Goal: Book appointment/travel/reservation

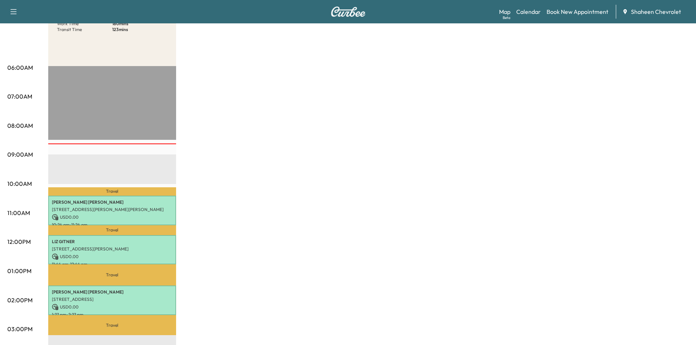
scroll to position [110, 0]
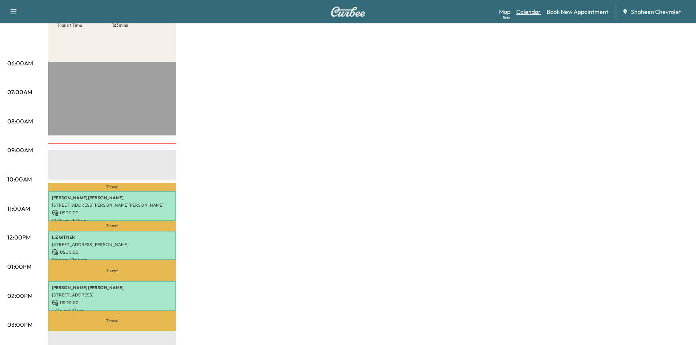
click at [527, 12] on link "Calendar" at bounding box center [528, 11] width 24 height 9
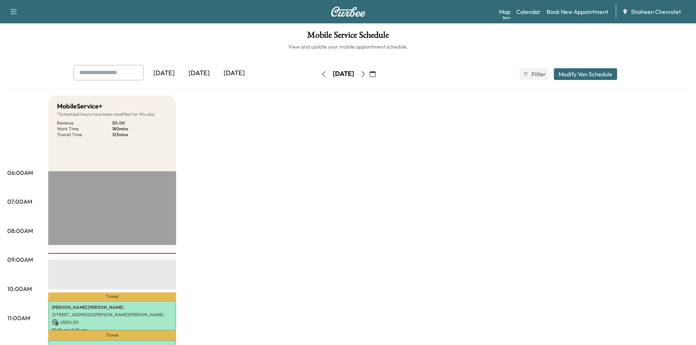
click at [379, 77] on button "button" at bounding box center [373, 74] width 12 height 12
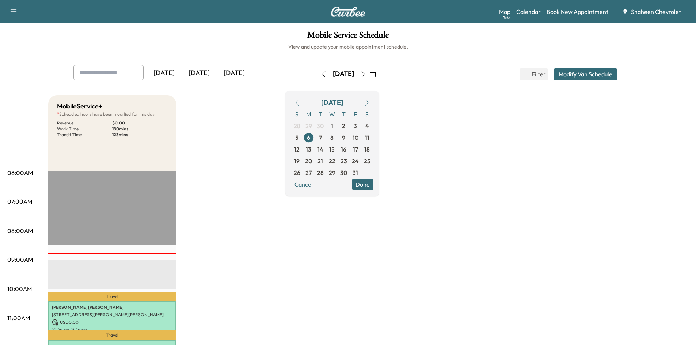
click at [366, 74] on icon "button" at bounding box center [363, 74] width 6 height 6
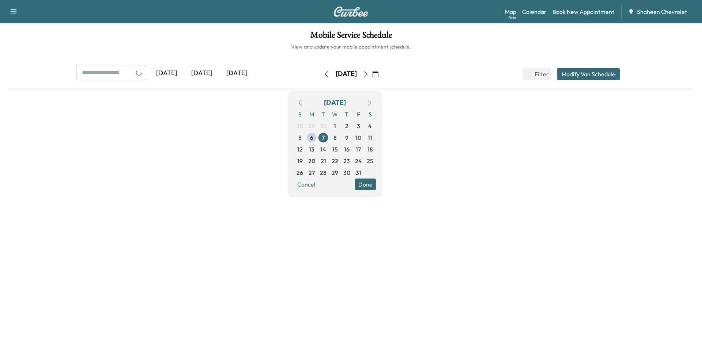
click at [372, 74] on button "button" at bounding box center [366, 74] width 12 height 12
click at [372, 75] on div "[DATE]" at bounding box center [346, 74] width 52 height 12
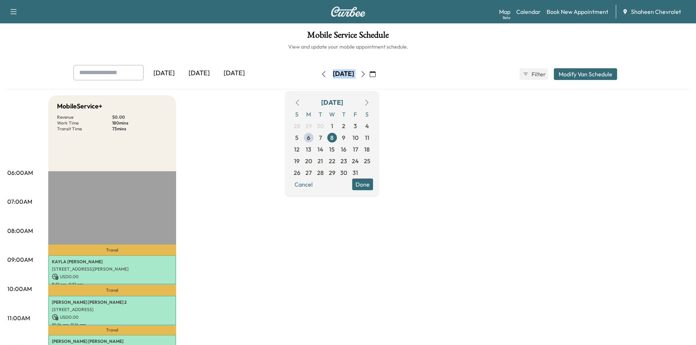
click at [365, 76] on icon "button" at bounding box center [362, 74] width 3 height 6
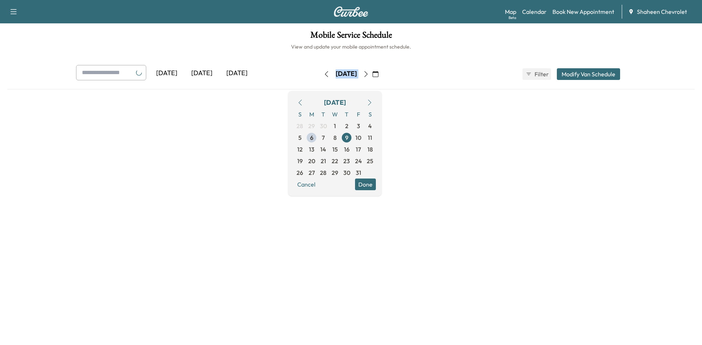
click at [368, 75] on icon "button" at bounding box center [365, 74] width 3 height 6
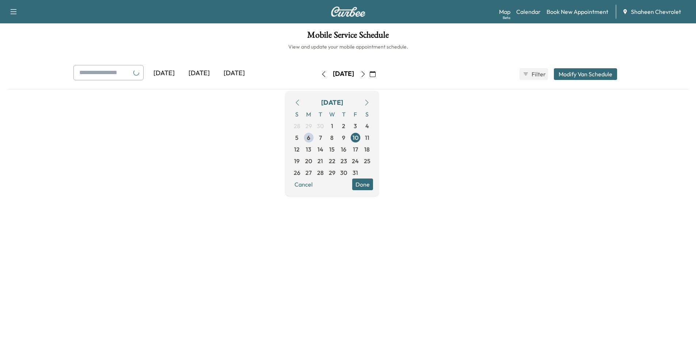
click at [256, 141] on div at bounding box center [348, 181] width 682 height 173
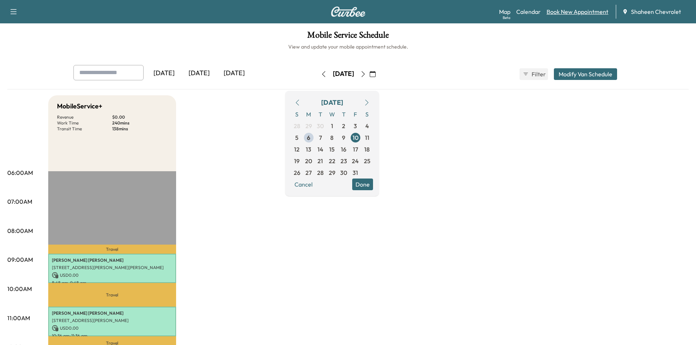
click at [575, 8] on link "Book New Appointment" at bounding box center [578, 11] width 62 height 9
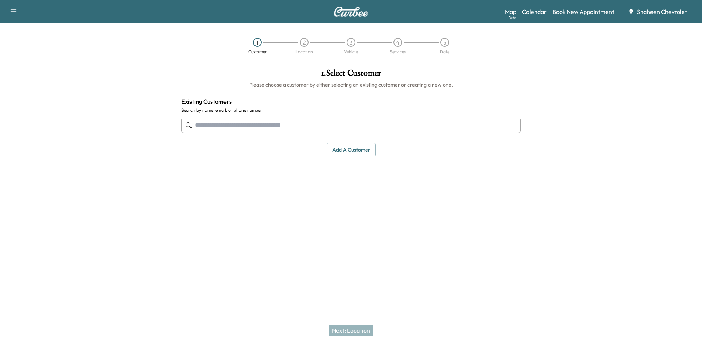
click at [267, 126] on input "text" at bounding box center [350, 125] width 339 height 15
click at [89, 138] on div at bounding box center [87, 149] width 175 height 173
click at [230, 126] on input "text" at bounding box center [350, 125] width 339 height 15
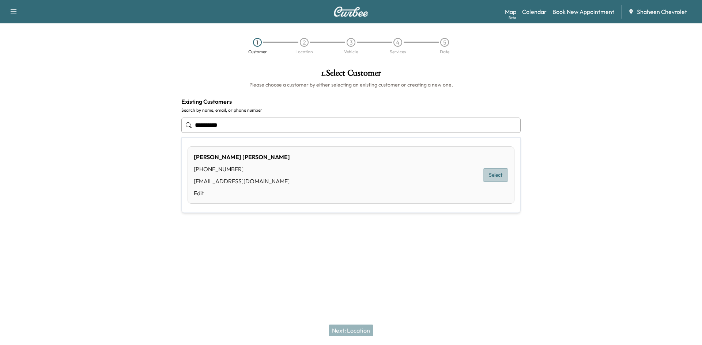
click at [499, 175] on button "Select" at bounding box center [495, 176] width 25 height 14
type input "**********"
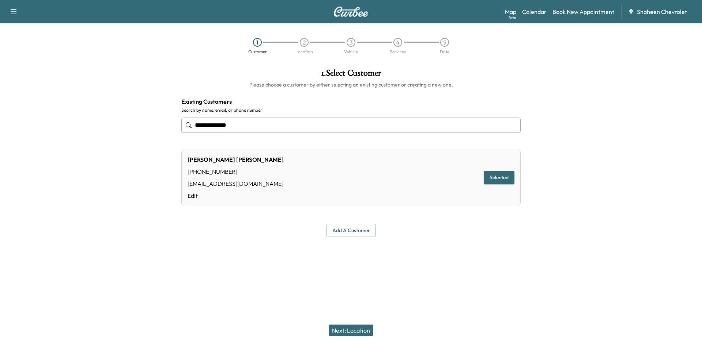
click at [356, 332] on button "Next: Location" at bounding box center [351, 331] width 45 height 12
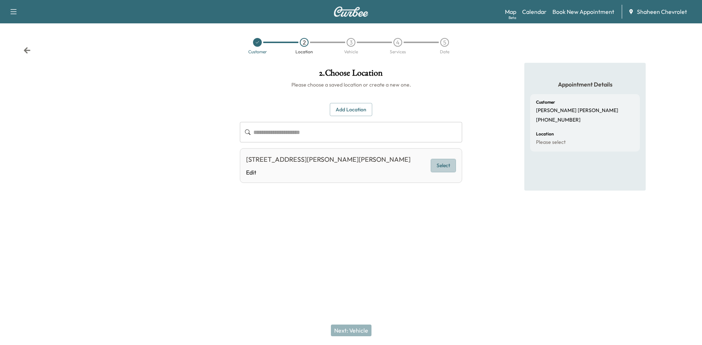
click at [452, 168] on button "Select" at bounding box center [443, 166] width 25 height 14
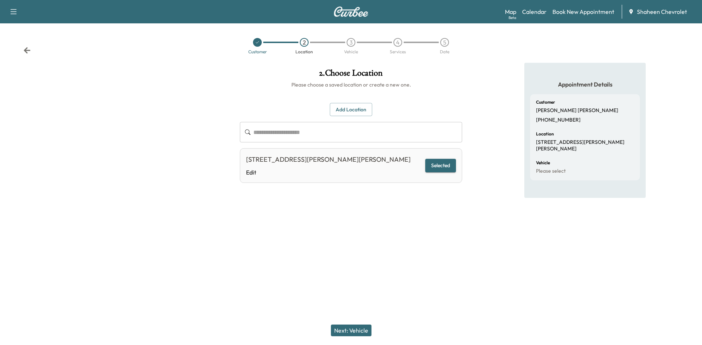
click at [367, 331] on button "Next: Vehicle" at bounding box center [351, 331] width 41 height 12
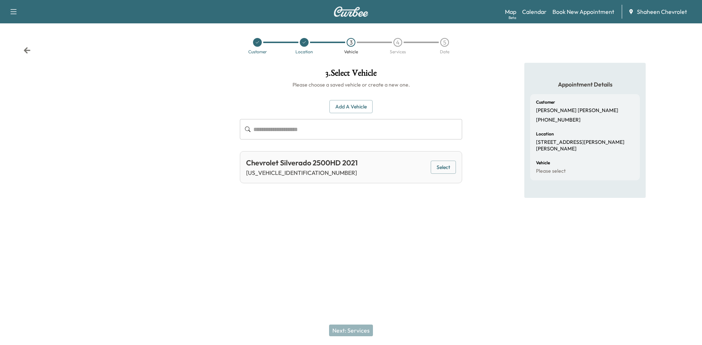
click at [436, 163] on button "Select" at bounding box center [443, 168] width 25 height 14
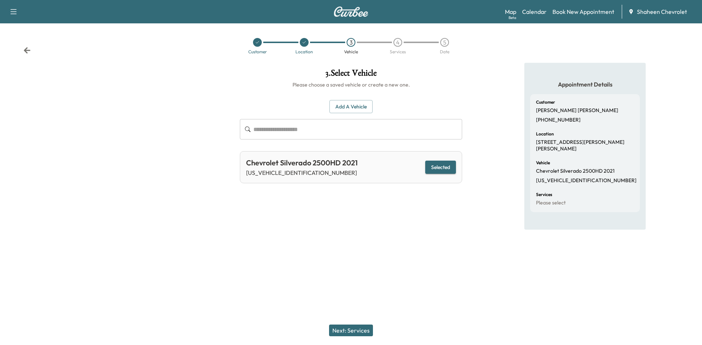
click at [352, 330] on button "Next: Services" at bounding box center [351, 331] width 44 height 12
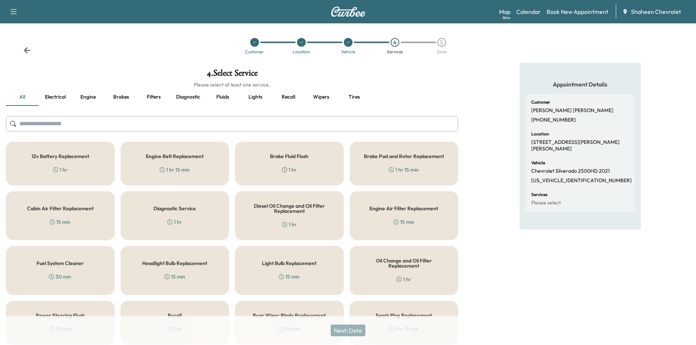
click at [79, 117] on input "text" at bounding box center [232, 123] width 453 height 15
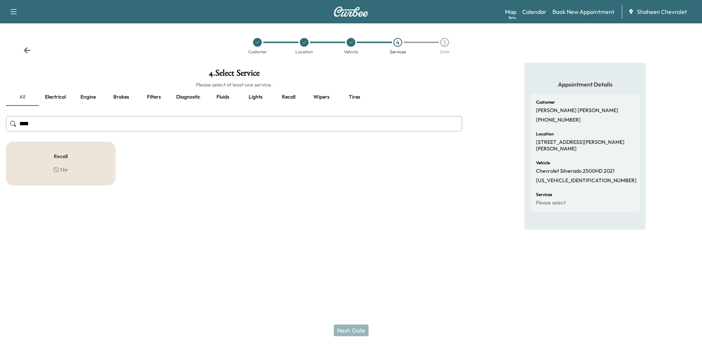
type input "****"
click at [84, 158] on div "Recall 1 hr" at bounding box center [61, 164] width 110 height 44
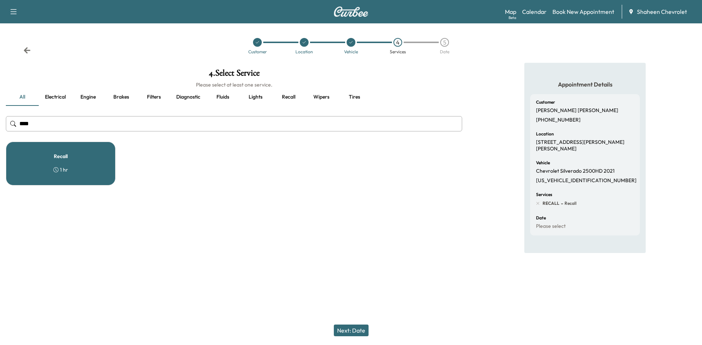
click at [358, 329] on button "Next: Date" at bounding box center [351, 331] width 35 height 12
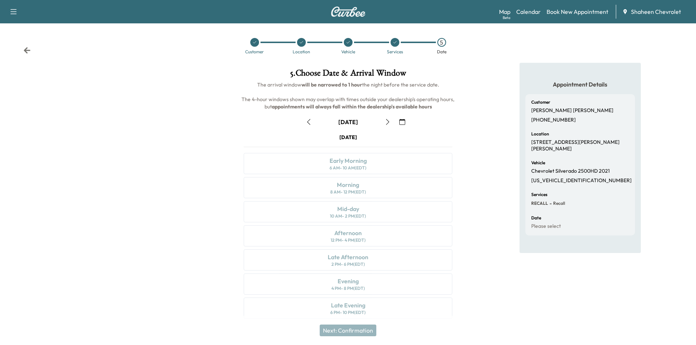
click at [402, 120] on icon "button" at bounding box center [403, 122] width 6 height 6
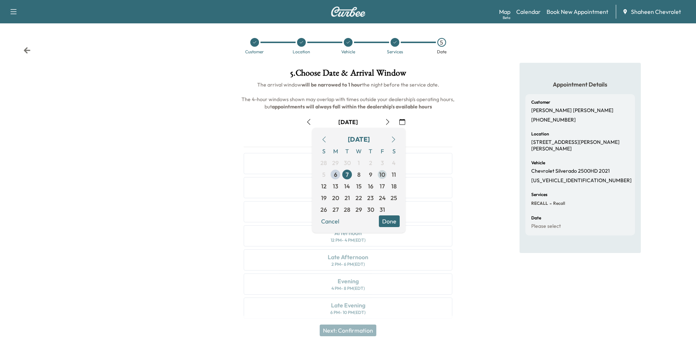
click at [382, 179] on span "10" at bounding box center [382, 174] width 6 height 9
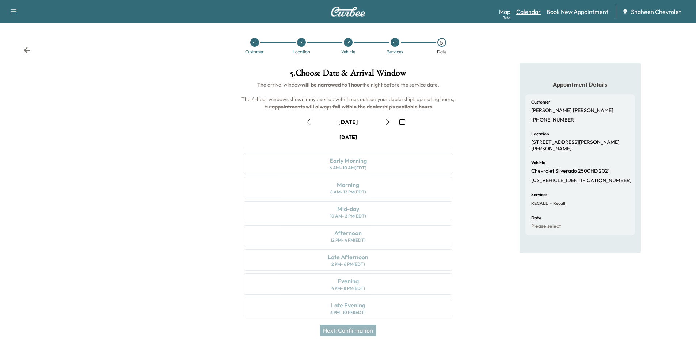
click at [524, 13] on link "Calendar" at bounding box center [528, 11] width 24 height 9
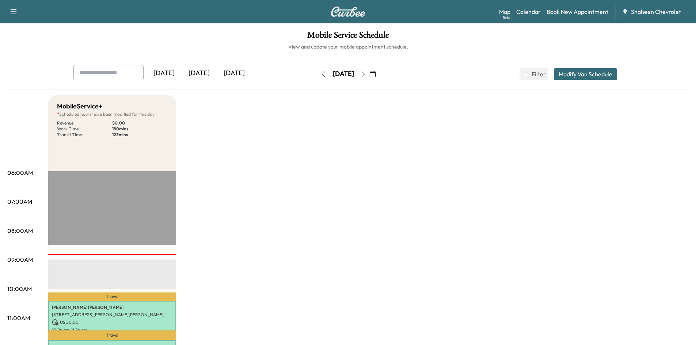
click at [366, 74] on icon "button" at bounding box center [363, 74] width 6 height 6
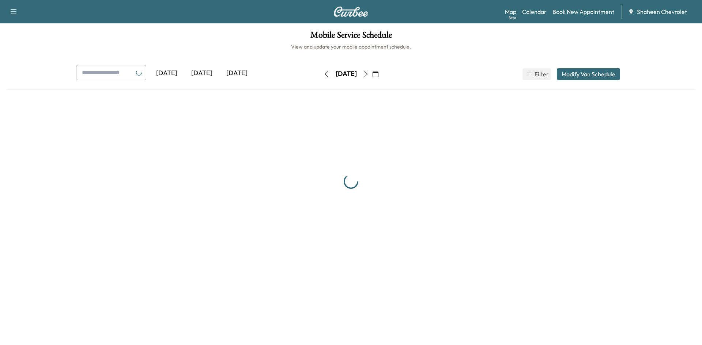
click at [372, 74] on button "button" at bounding box center [366, 74] width 12 height 12
click at [357, 74] on div "[DATE]" at bounding box center [346, 73] width 21 height 9
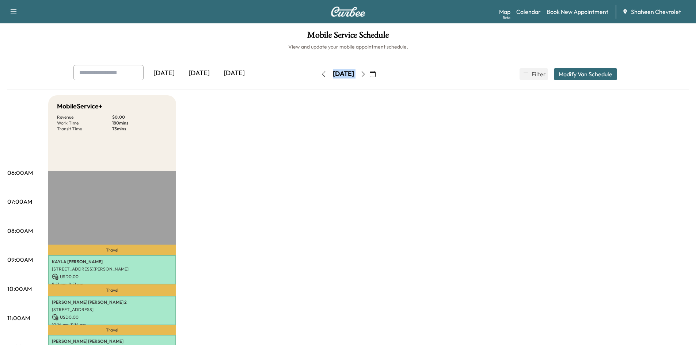
click at [370, 74] on button "button" at bounding box center [363, 74] width 12 height 12
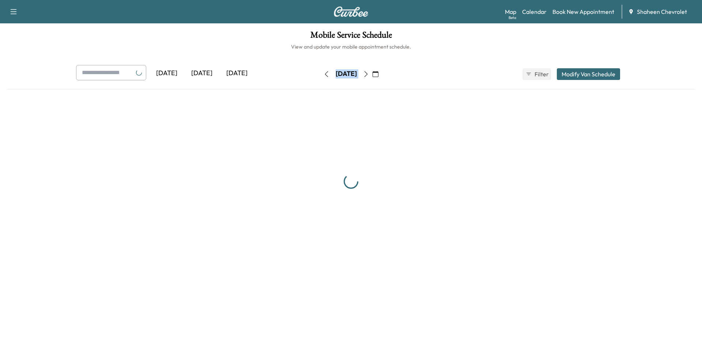
click at [369, 73] on icon "button" at bounding box center [366, 74] width 6 height 6
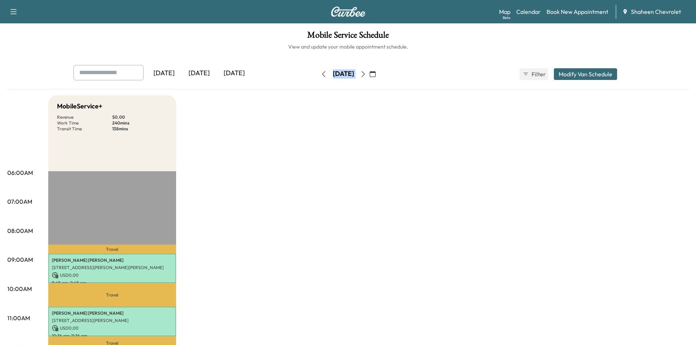
click at [571, 70] on button "Modify Van Schedule" at bounding box center [585, 74] width 63 height 12
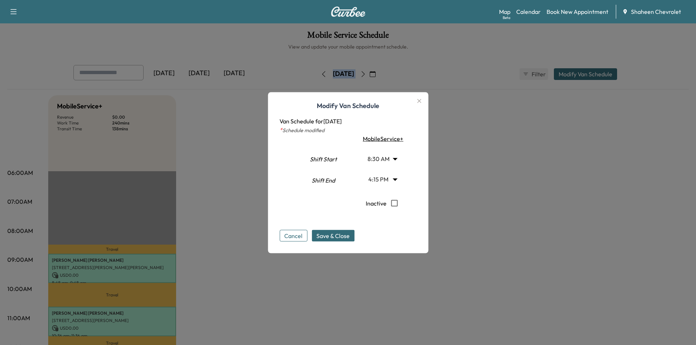
click at [396, 179] on body "Support Log Out Map Beta Calendar Book New Appointment Shaheen Chevrolet Mobile…" at bounding box center [348, 172] width 696 height 345
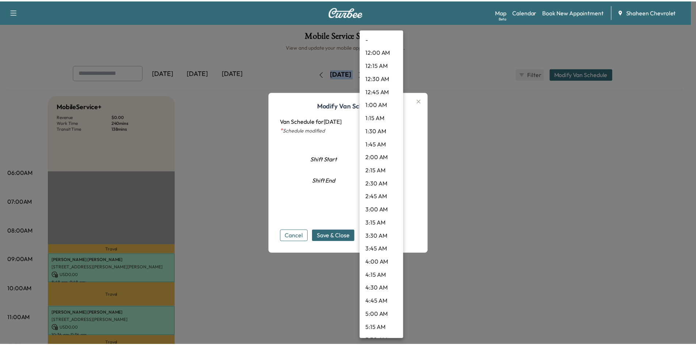
scroll to position [723, 0]
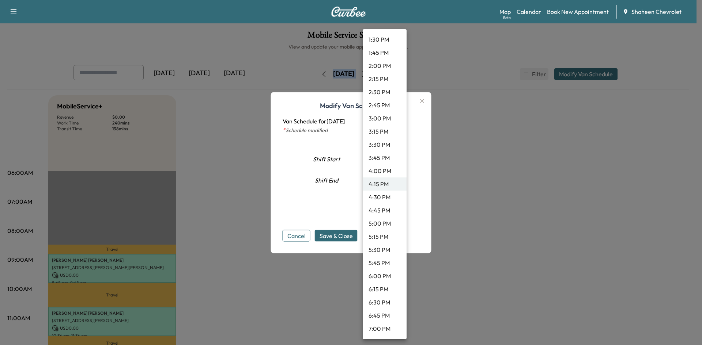
click at [380, 222] on li "5:00 PM" at bounding box center [385, 223] width 44 height 13
type input "**"
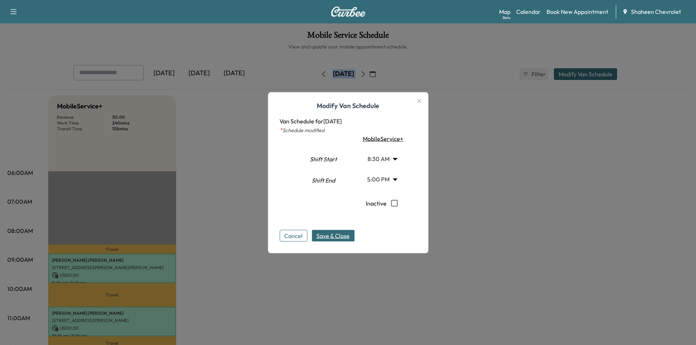
click at [330, 234] on span "Save & Close" at bounding box center [333, 235] width 33 height 9
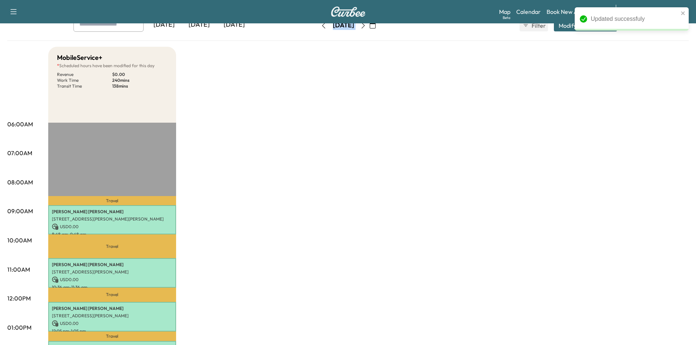
scroll to position [0, 0]
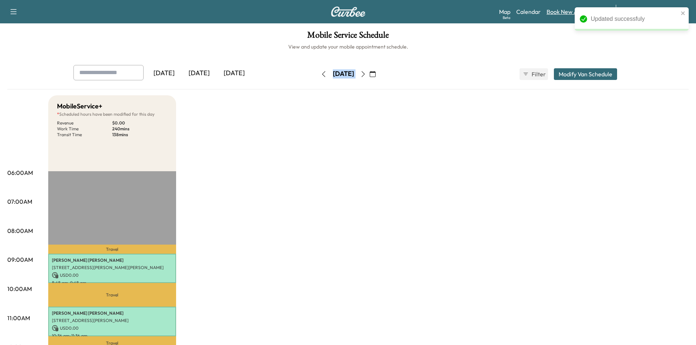
click at [552, 11] on link "Book New Appointment" at bounding box center [578, 11] width 62 height 9
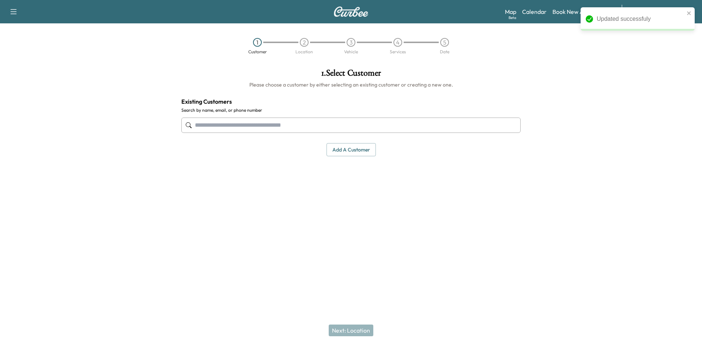
click at [296, 122] on input "text" at bounding box center [350, 125] width 339 height 15
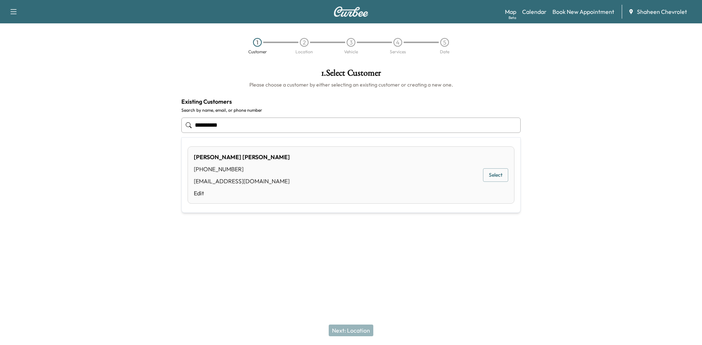
click at [501, 173] on button "Select" at bounding box center [495, 176] width 25 height 14
type input "**********"
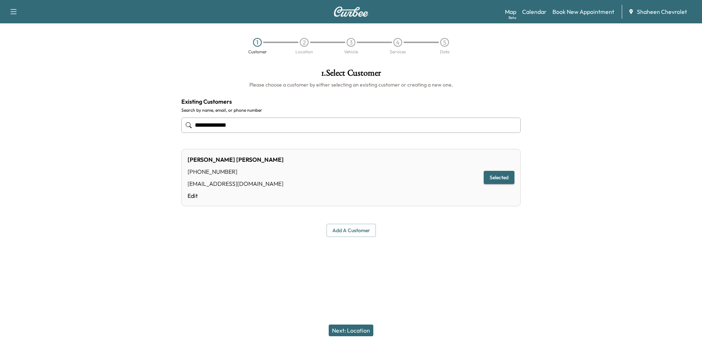
click at [352, 226] on button "Add a customer" at bounding box center [350, 231] width 49 height 14
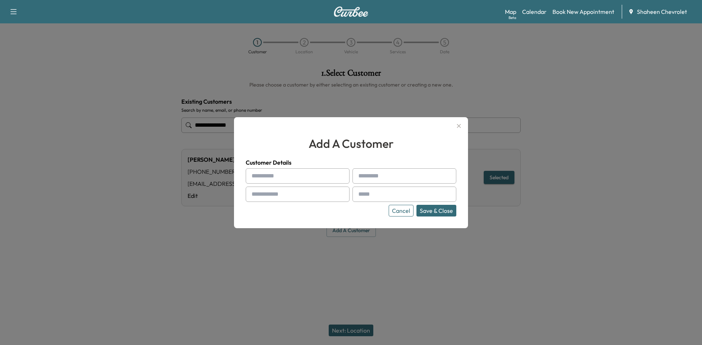
click at [270, 236] on div at bounding box center [351, 172] width 702 height 345
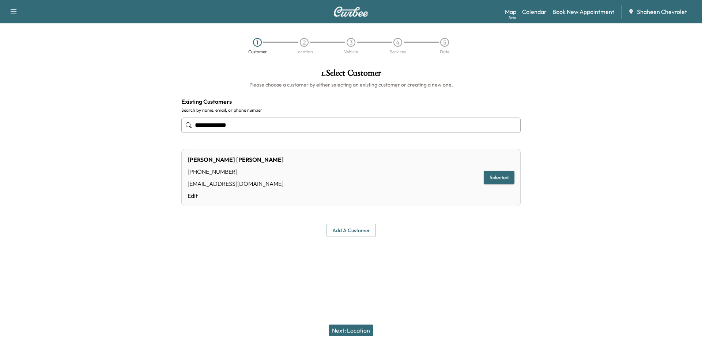
click at [345, 330] on button "Next: Location" at bounding box center [351, 331] width 45 height 12
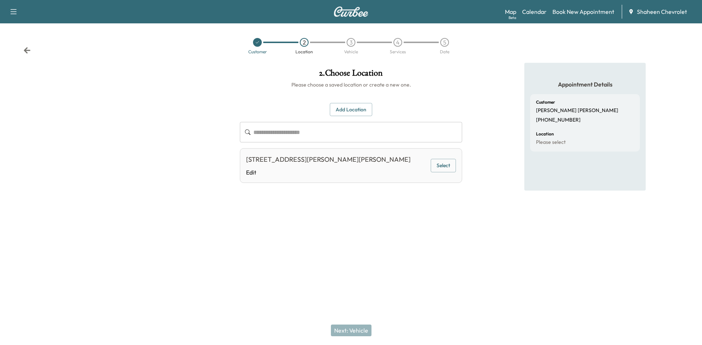
click at [453, 168] on button "Select" at bounding box center [443, 166] width 25 height 14
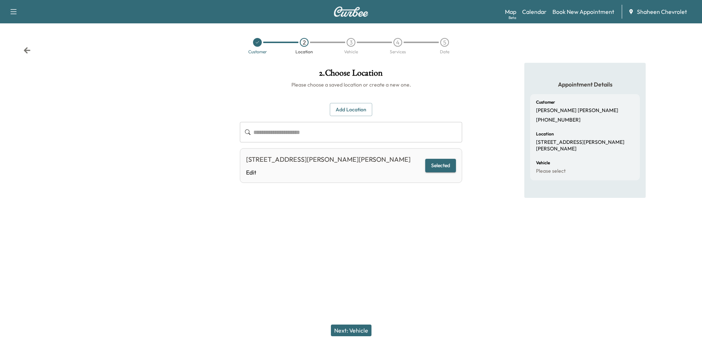
click at [368, 335] on button "Next: Vehicle" at bounding box center [351, 331] width 41 height 12
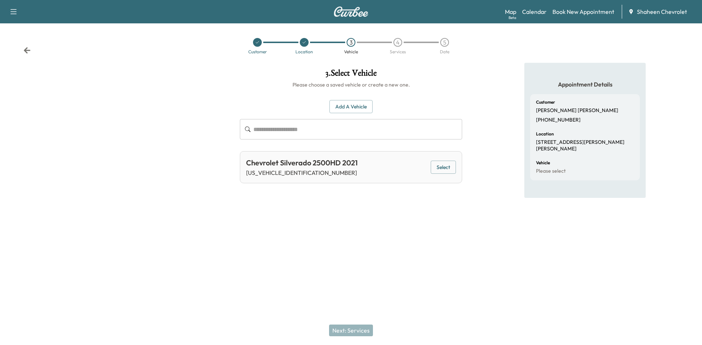
click at [439, 170] on button "Select" at bounding box center [443, 168] width 25 height 14
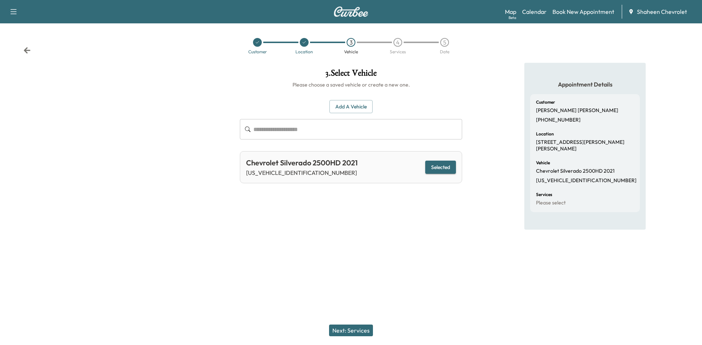
click at [336, 329] on button "Next: Services" at bounding box center [351, 331] width 44 height 12
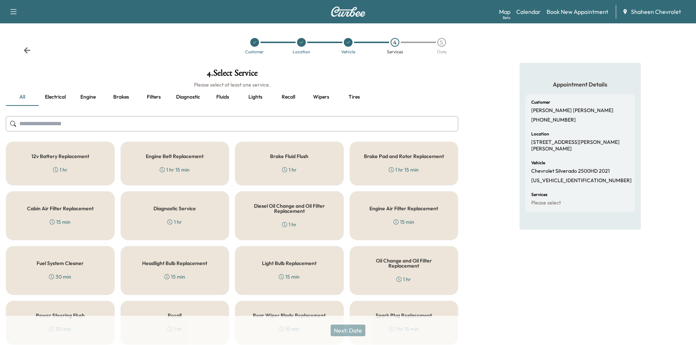
click at [101, 121] on input "text" at bounding box center [232, 123] width 453 height 15
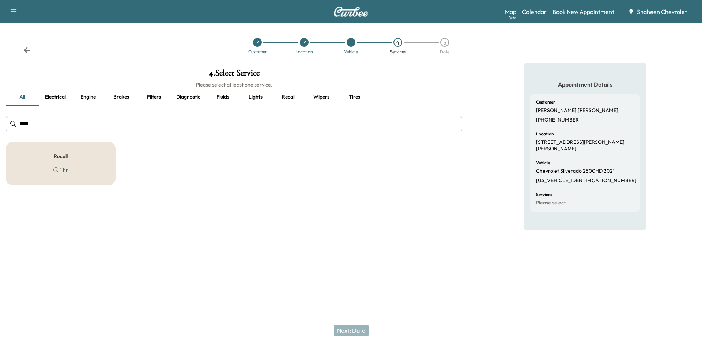
type input "****"
click at [82, 153] on div "Recall 1 hr" at bounding box center [61, 164] width 110 height 44
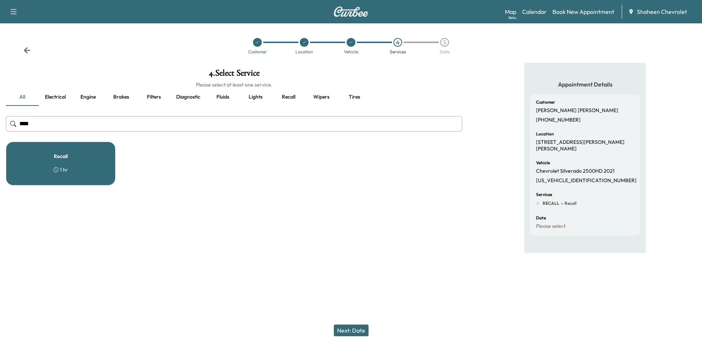
click at [340, 327] on button "Next: Date" at bounding box center [351, 331] width 35 height 12
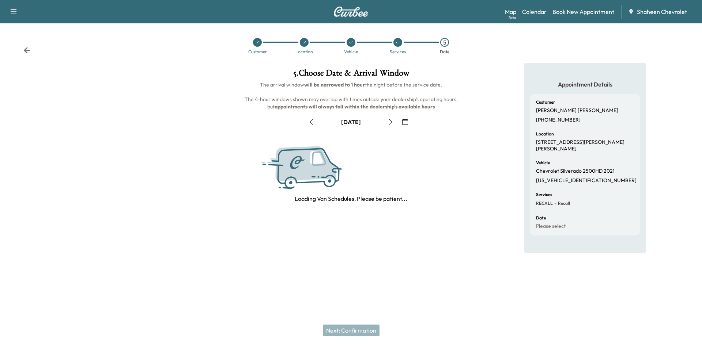
click at [404, 121] on icon "button" at bounding box center [405, 122] width 6 height 6
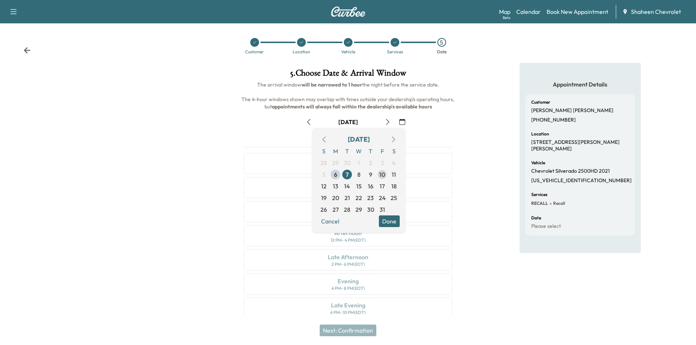
click at [384, 172] on span "10" at bounding box center [382, 174] width 6 height 9
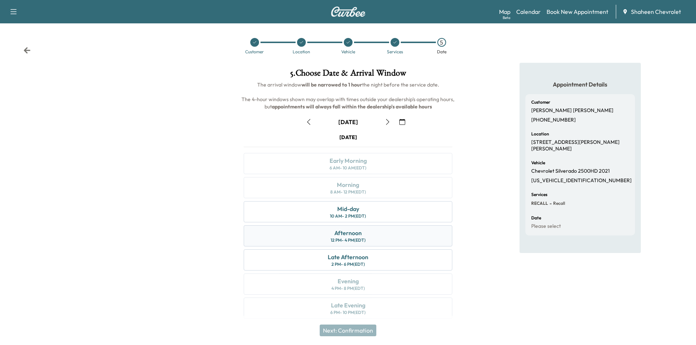
click at [307, 234] on div "Afternoon 12 PM - 4 PM (EDT)" at bounding box center [348, 236] width 209 height 21
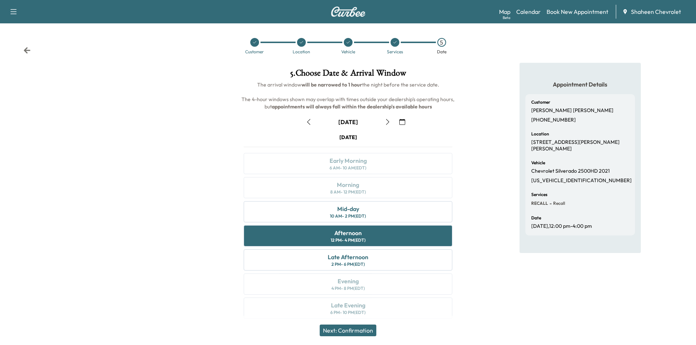
click at [354, 330] on button "Next: Confirmation" at bounding box center [348, 331] width 57 height 12
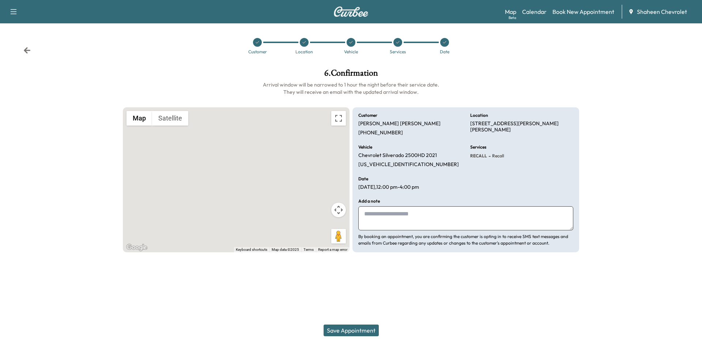
click at [363, 331] on button "Save Appointment" at bounding box center [350, 331] width 55 height 12
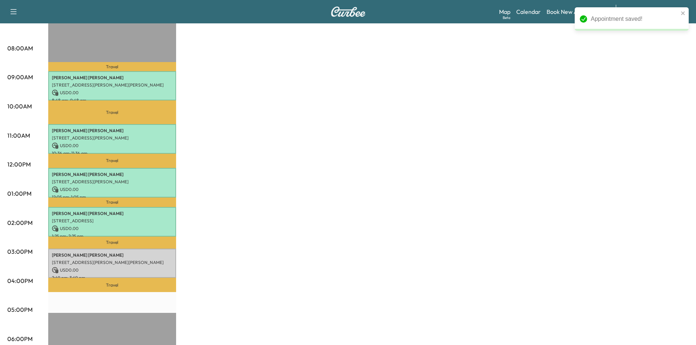
scroll to position [219, 0]
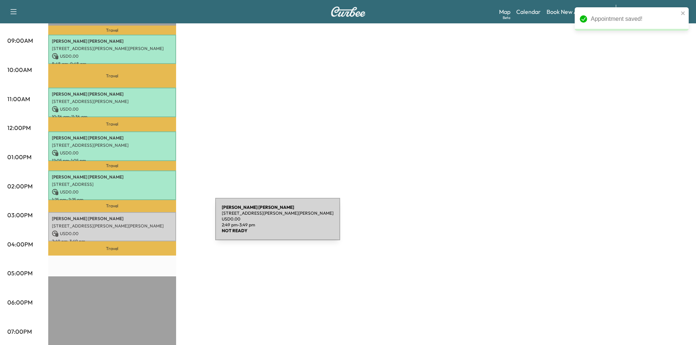
click at [160, 224] on p "[STREET_ADDRESS][PERSON_NAME][PERSON_NAME]" at bounding box center [112, 226] width 121 height 6
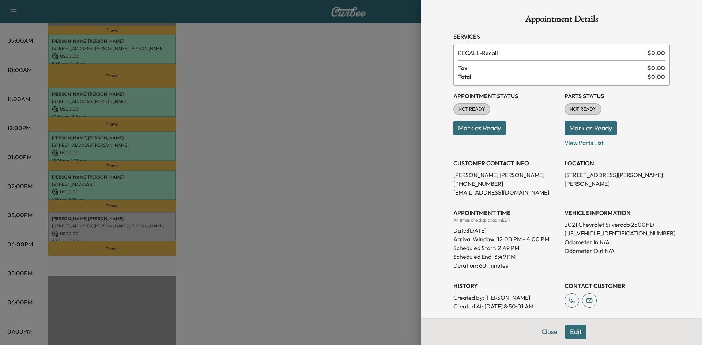
click at [494, 126] on button "Mark as Ready" at bounding box center [479, 128] width 52 height 15
click at [481, 130] on p "Mark as Ready" at bounding box center [505, 125] width 105 height 20
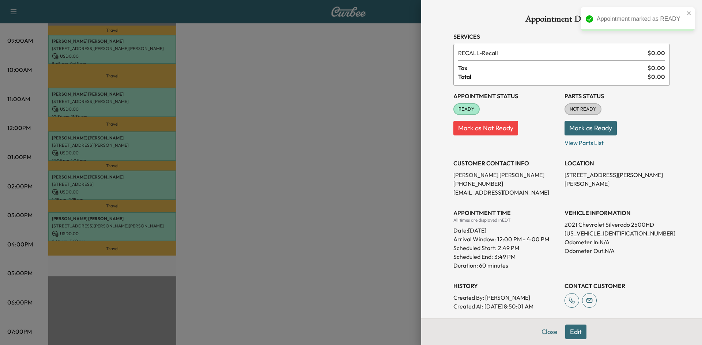
click at [475, 128] on button "Mark as Not Ready" at bounding box center [485, 128] width 65 height 15
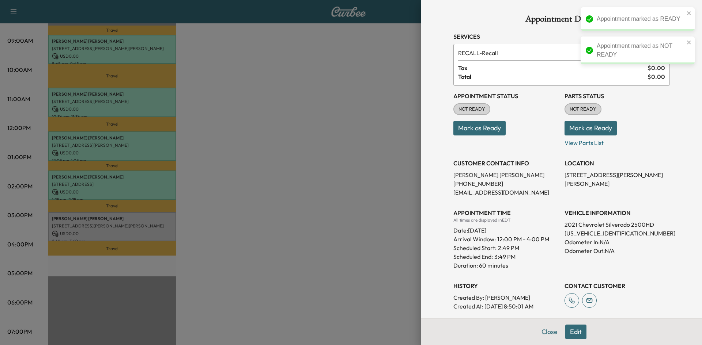
click at [485, 126] on button "Mark as Ready" at bounding box center [479, 128] width 52 height 15
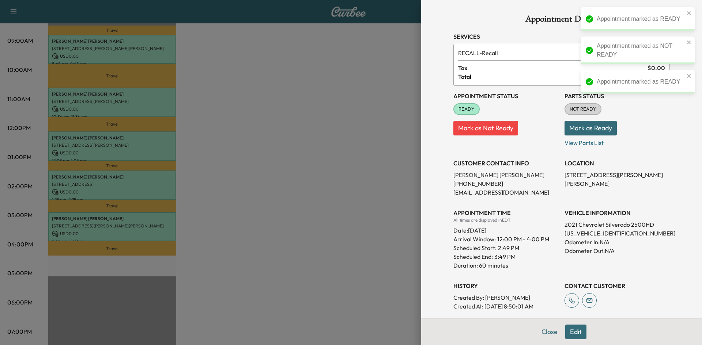
click at [568, 129] on button "Mark as Ready" at bounding box center [590, 128] width 52 height 15
click at [365, 170] on div at bounding box center [351, 172] width 702 height 345
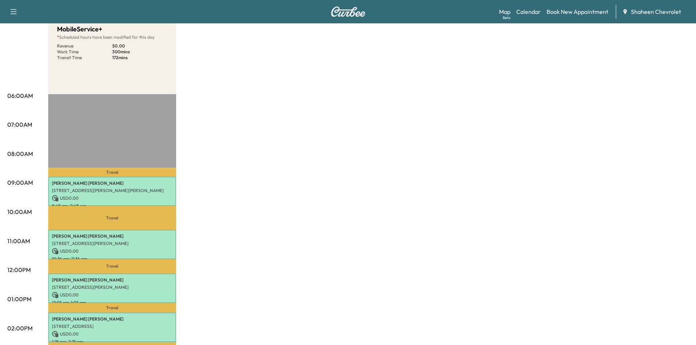
scroll to position [0, 0]
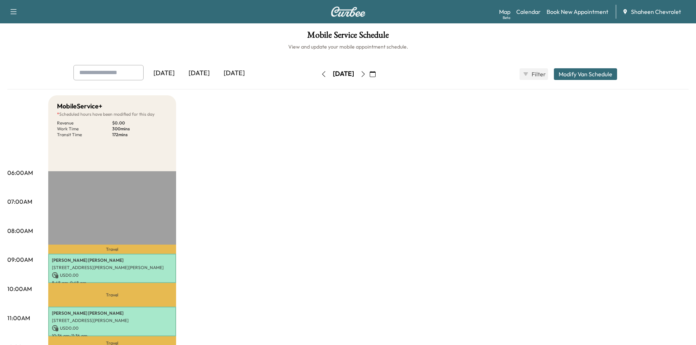
click at [321, 74] on icon "button" at bounding box center [324, 74] width 6 height 6
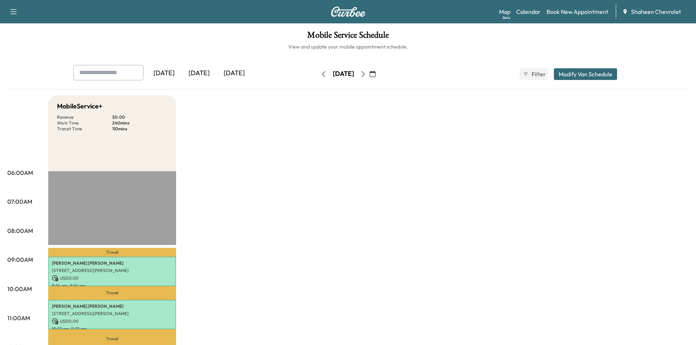
click at [321, 75] on icon "button" at bounding box center [324, 74] width 6 height 6
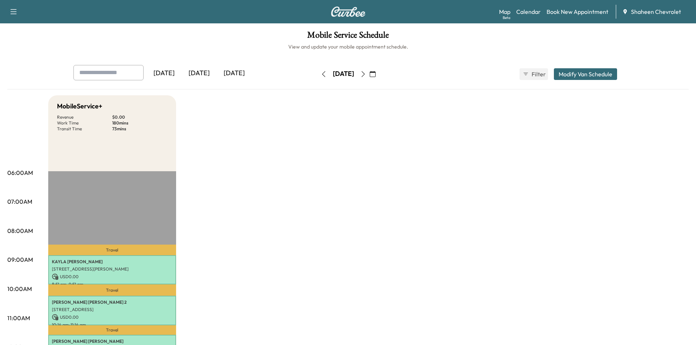
click at [321, 72] on icon "button" at bounding box center [324, 74] width 6 height 6
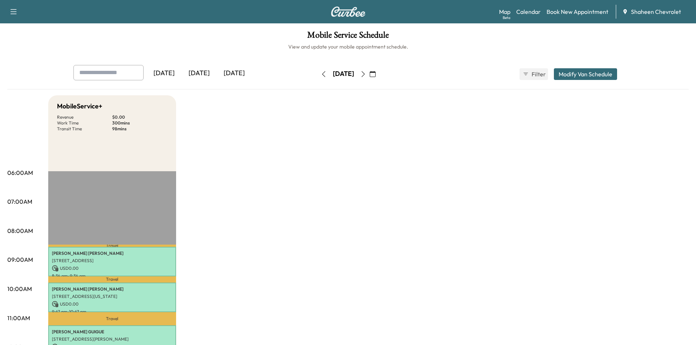
click at [321, 73] on icon "button" at bounding box center [324, 74] width 6 height 6
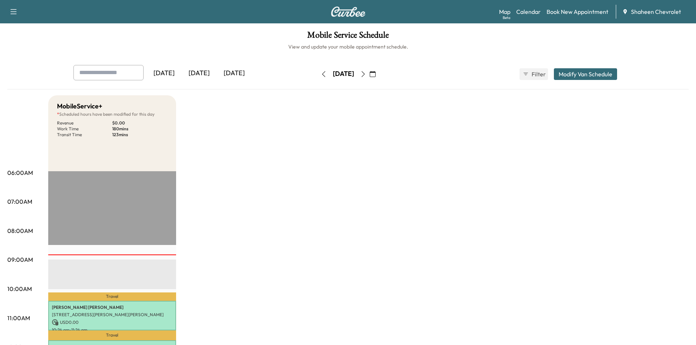
click at [366, 76] on icon "button" at bounding box center [363, 74] width 6 height 6
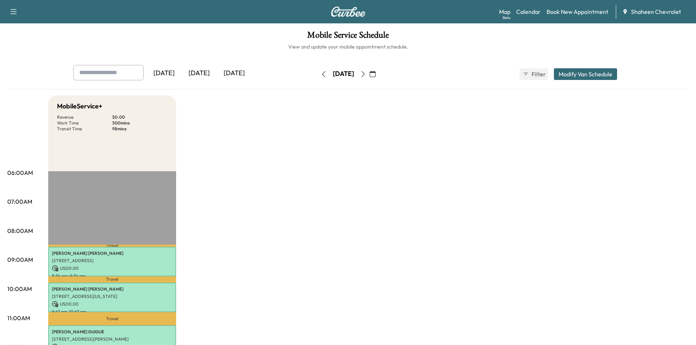
click at [366, 72] on icon "button" at bounding box center [363, 74] width 6 height 6
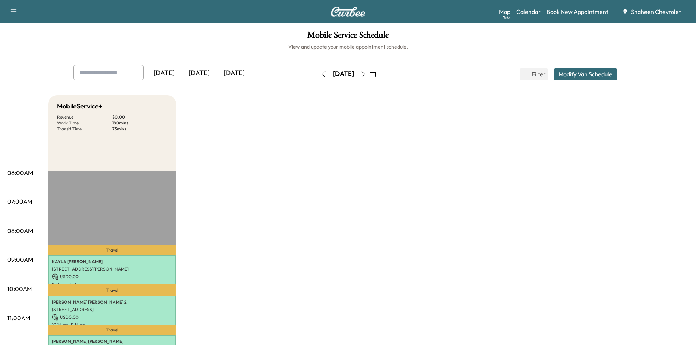
click at [498, 10] on div "Support Log Out Map Beta Calendar Book New Appointment Shaheen Chevrolet" at bounding box center [348, 11] width 696 height 23
click at [501, 11] on link "Map Beta" at bounding box center [504, 11] width 11 height 9
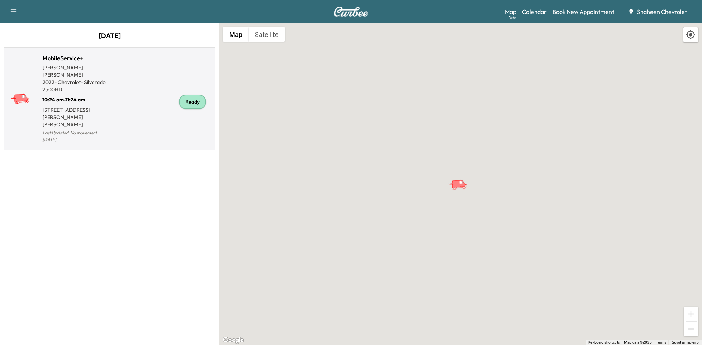
click at [146, 98] on div "Ready" at bounding box center [161, 102] width 102 height 85
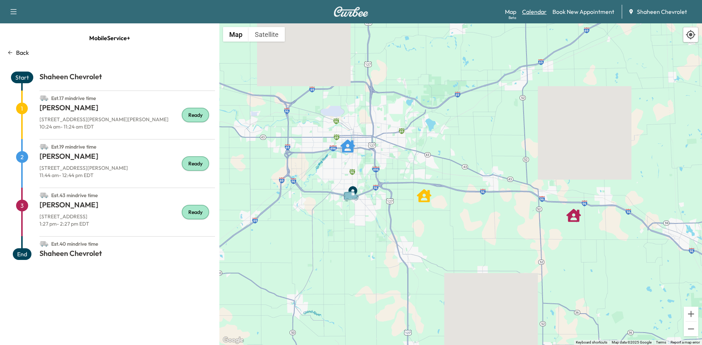
click at [542, 14] on link "Calendar" at bounding box center [534, 11] width 24 height 9
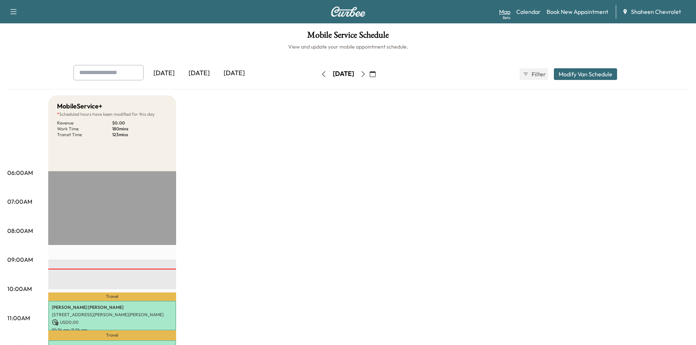
click at [505, 11] on link "Map Beta" at bounding box center [504, 11] width 11 height 9
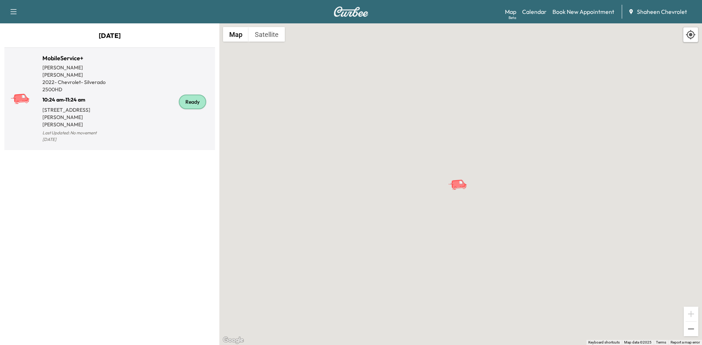
click at [128, 106] on div "Ready" at bounding box center [161, 102] width 102 height 85
